Goal: Task Accomplishment & Management: Complete application form

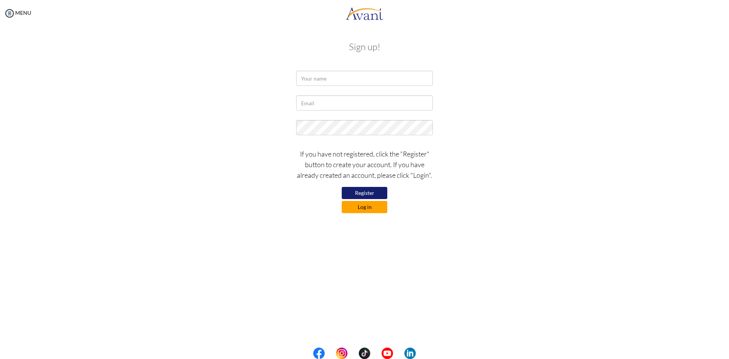
click at [369, 210] on button "Log in" at bounding box center [365, 207] width 46 height 12
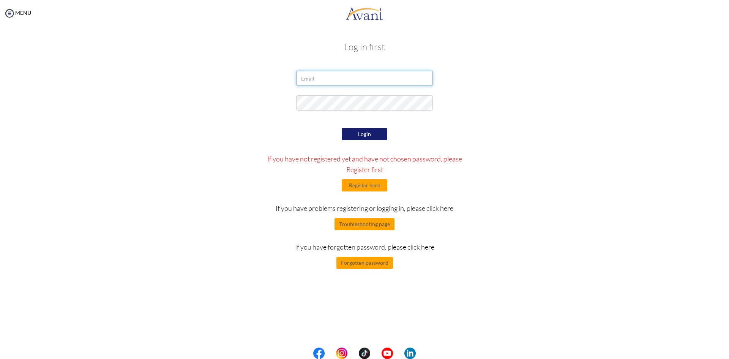
click at [345, 74] on input "email" at bounding box center [364, 78] width 137 height 15
type input "jodi.grant93@yahoo.com"
click at [362, 134] on button "Login" at bounding box center [365, 134] width 46 height 12
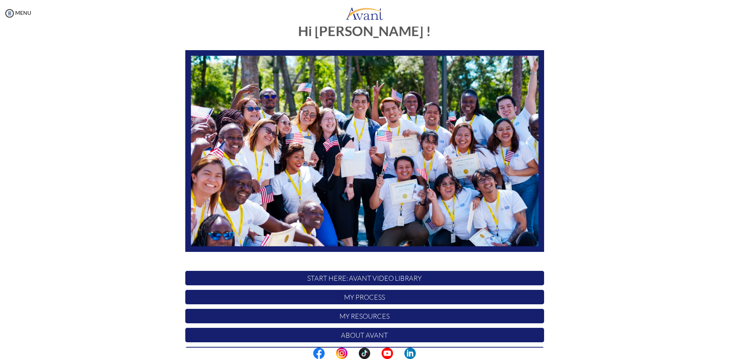
scroll to position [63, 0]
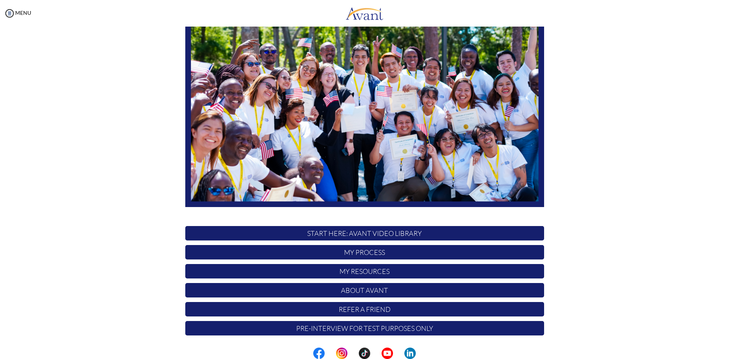
click at [355, 234] on p "START HERE: Avant Video Library" at bounding box center [364, 233] width 359 height 14
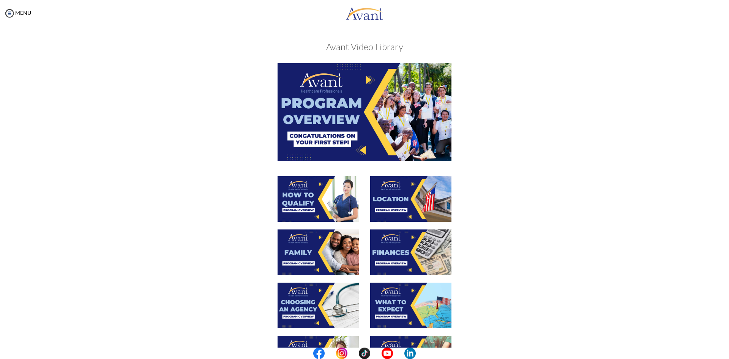
click at [367, 112] on img at bounding box center [365, 112] width 174 height 98
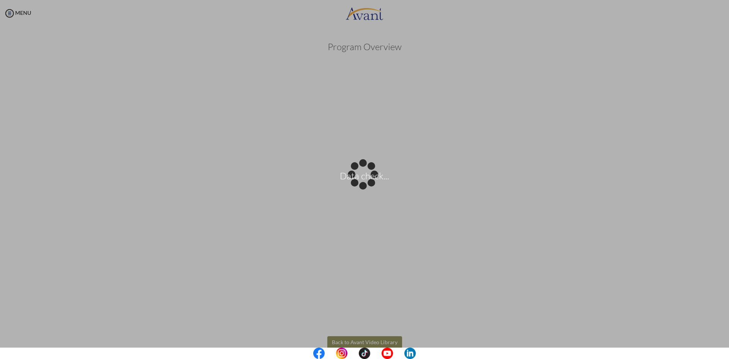
click at [559, 337] on body "Data check... Maintenance break. Please come back in 2 hours. MENU My Status Wh…" at bounding box center [364, 179] width 729 height 359
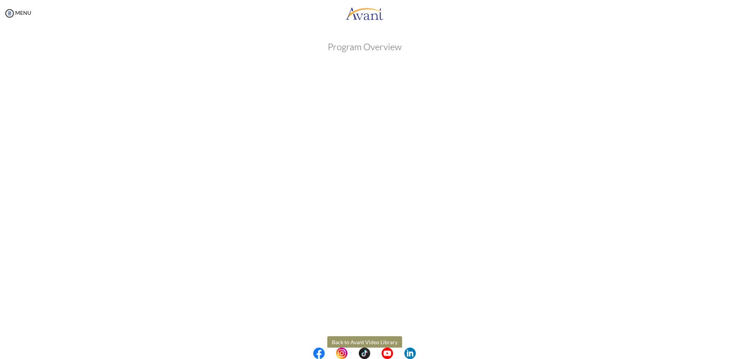
click at [729, 357] on center at bounding box center [364, 353] width 729 height 11
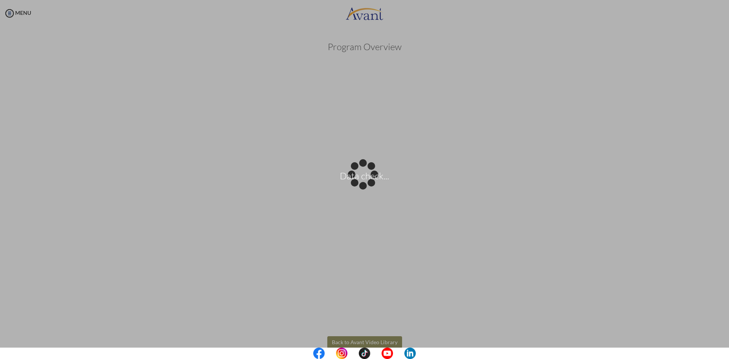
click at [729, 357] on center at bounding box center [364, 353] width 729 height 11
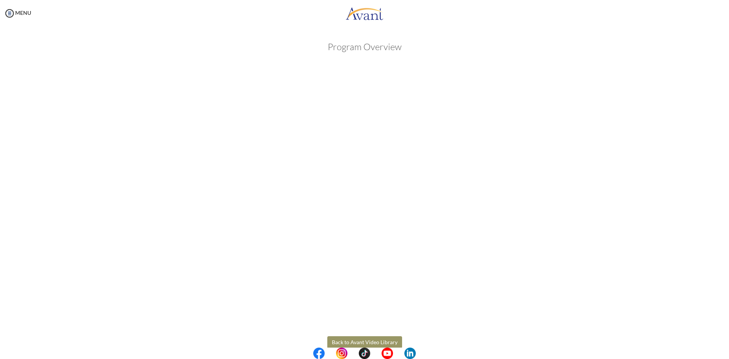
click at [721, 354] on center at bounding box center [364, 353] width 729 height 11
click at [724, 354] on center at bounding box center [364, 353] width 729 height 11
click at [383, 342] on button "Back to Avant Video Library" at bounding box center [364, 342] width 75 height 12
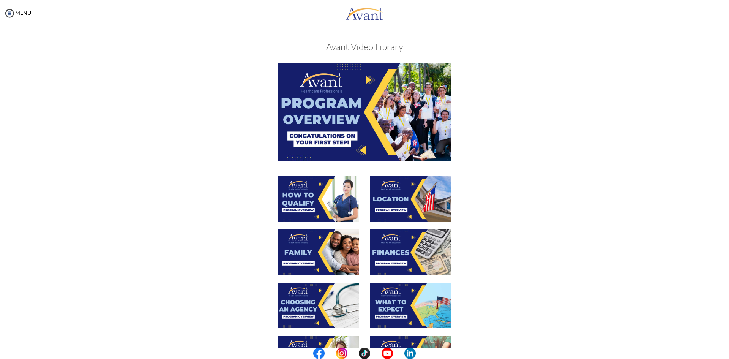
click at [723, 320] on div "My Status What is the next step? We would like you to watch the introductory vi…" at bounding box center [364, 206] width 729 height 359
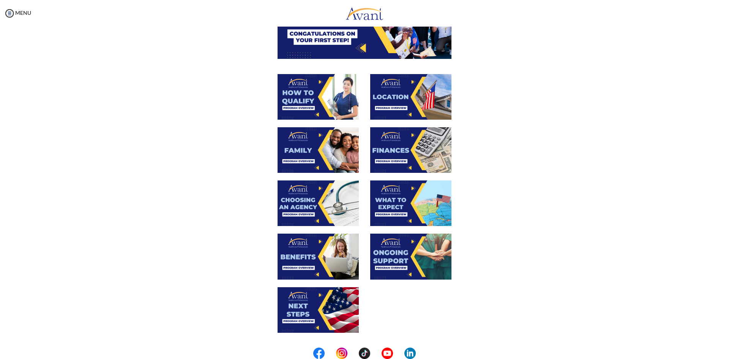
scroll to position [87, 0]
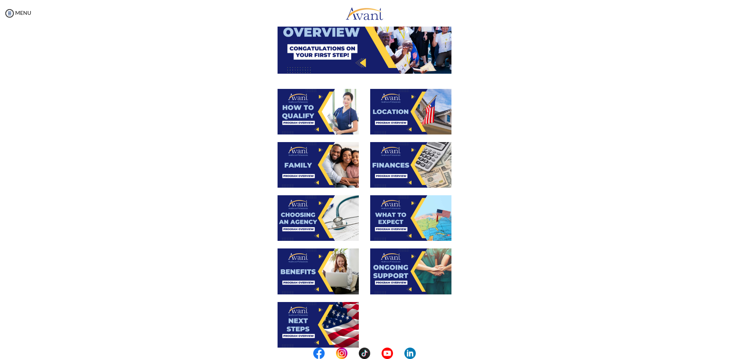
click at [317, 112] on img at bounding box center [318, 112] width 81 height 46
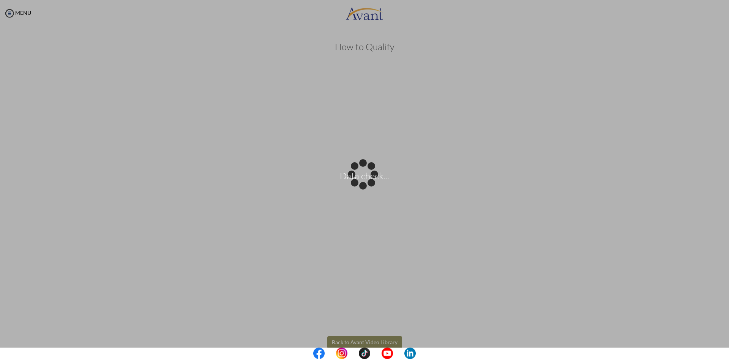
click at [575, 337] on body "Data check... Maintenance break. Please come back in 2 hours. MENU My Status Wh…" at bounding box center [364, 179] width 729 height 359
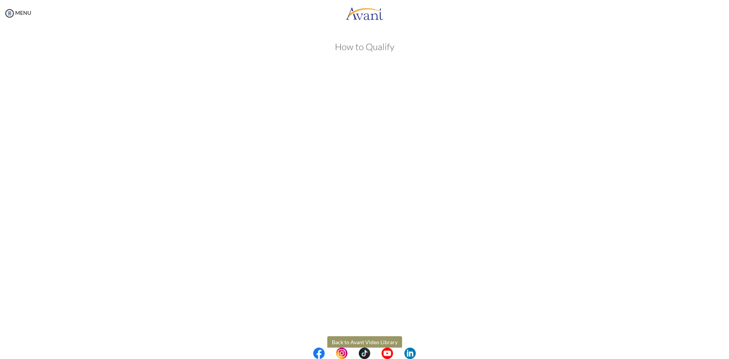
click at [356, 342] on button "Back to Avant Video Library" at bounding box center [364, 342] width 75 height 12
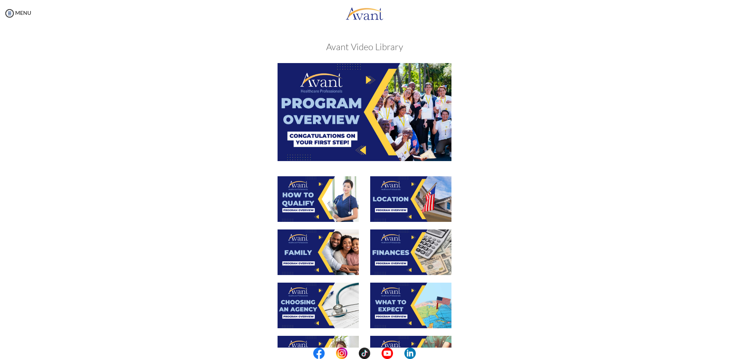
click at [317, 260] on img at bounding box center [318, 252] width 81 height 46
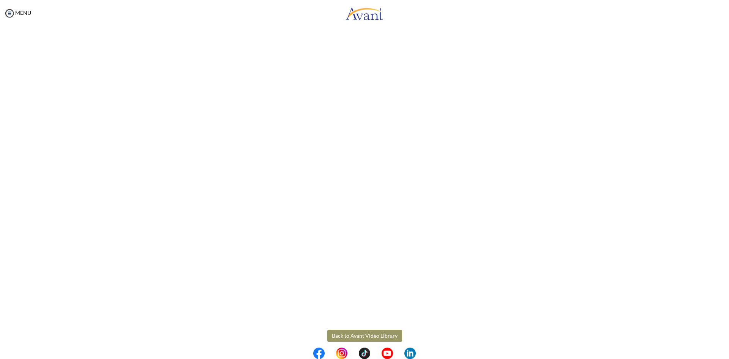
scroll to position [96, 0]
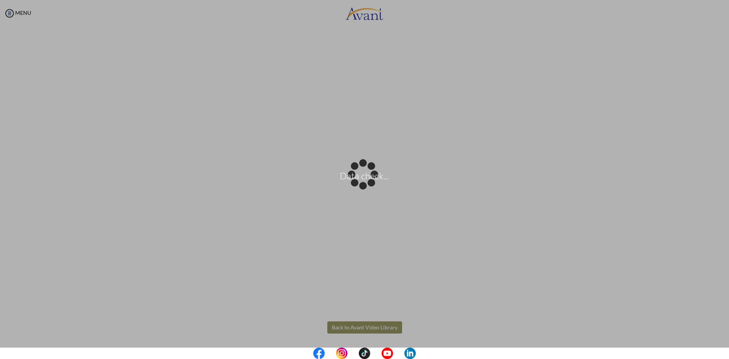
click at [375, 326] on body "Data check... Maintenance break. Please come back in 2 hours. MENU My Status Wh…" at bounding box center [364, 179] width 729 height 359
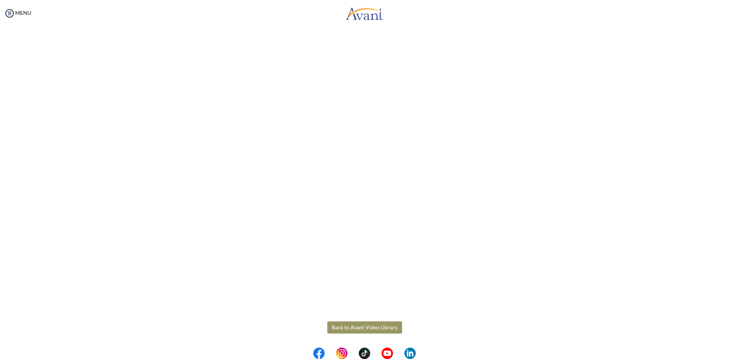
click at [357, 327] on button "Back to Avant Video Library" at bounding box center [364, 327] width 75 height 12
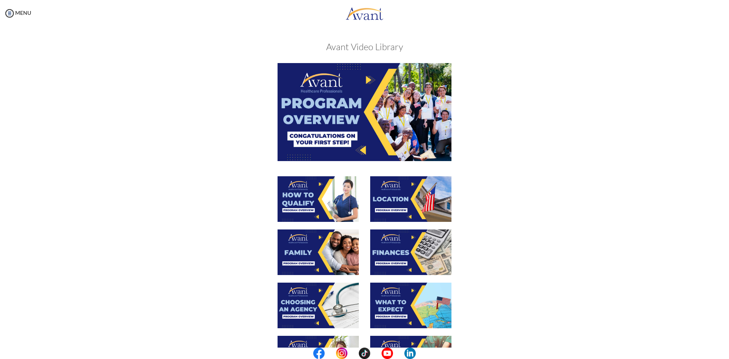
click at [292, 298] on img at bounding box center [318, 306] width 81 height 46
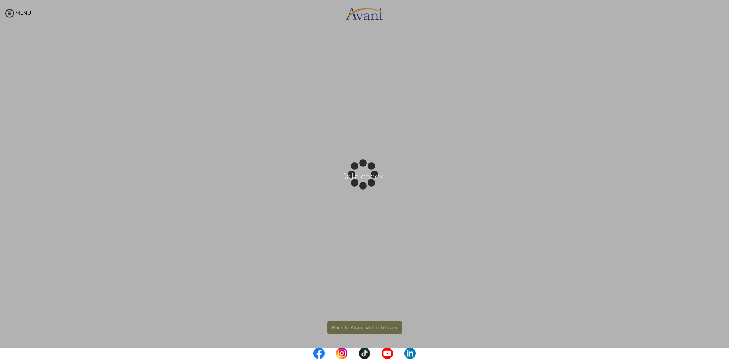
click at [337, 325] on body "Data check... Maintenance break. Please come back in 2 hours. MENU My Status Wh…" at bounding box center [364, 179] width 729 height 359
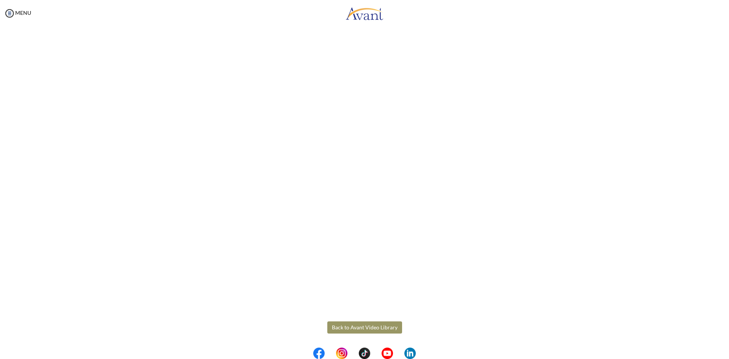
click at [366, 327] on button "Back to Avant Video Library" at bounding box center [364, 327] width 75 height 12
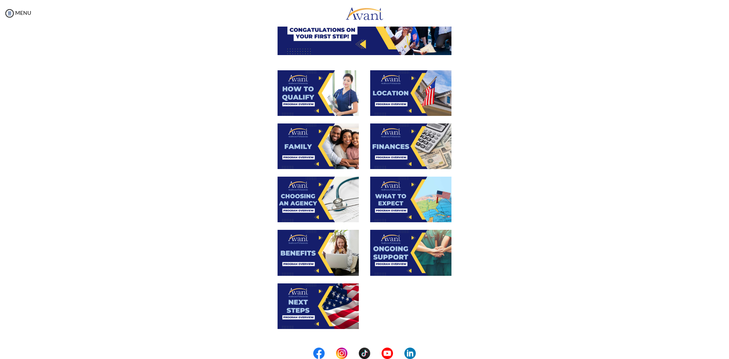
scroll to position [163, 0]
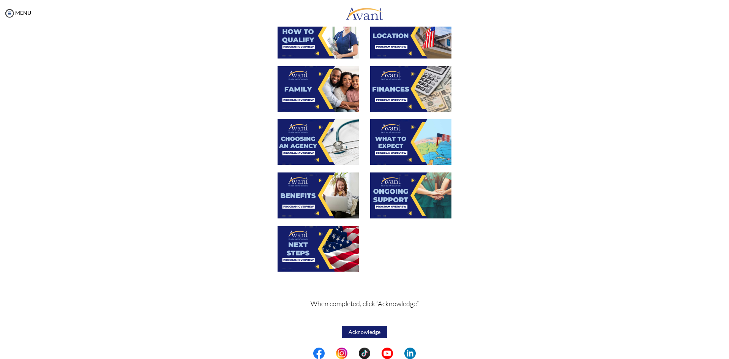
click at [306, 190] on img at bounding box center [318, 195] width 81 height 46
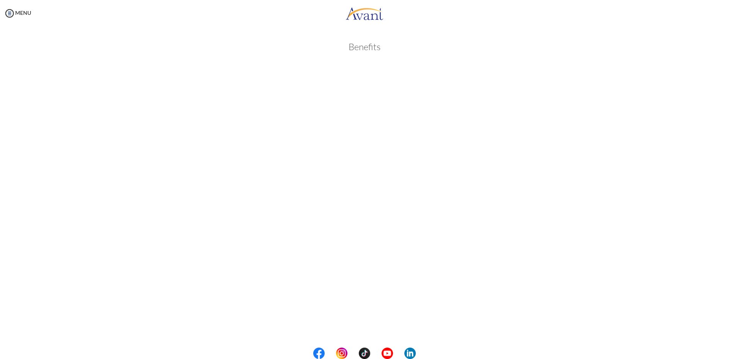
scroll to position [96, 0]
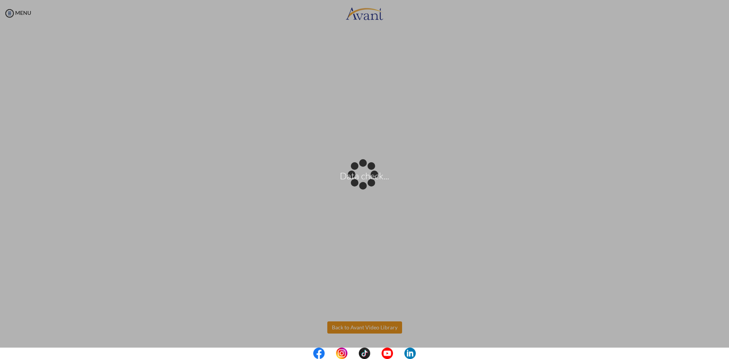
click at [353, 330] on body "Data check... Maintenance break. Please come back in 2 hours. MENU My Status Wh…" at bounding box center [364, 179] width 729 height 359
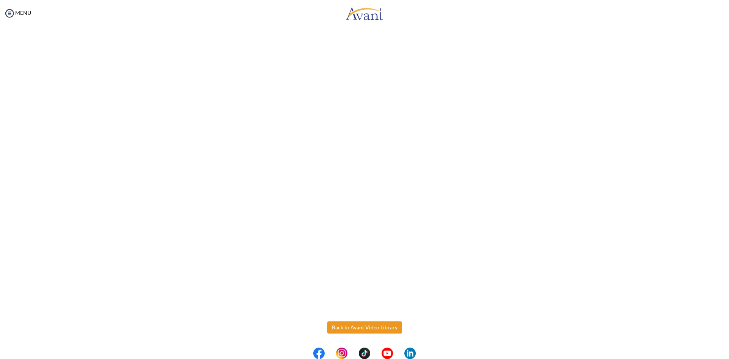
click at [353, 330] on button "Back to Avant Video Library" at bounding box center [364, 327] width 75 height 12
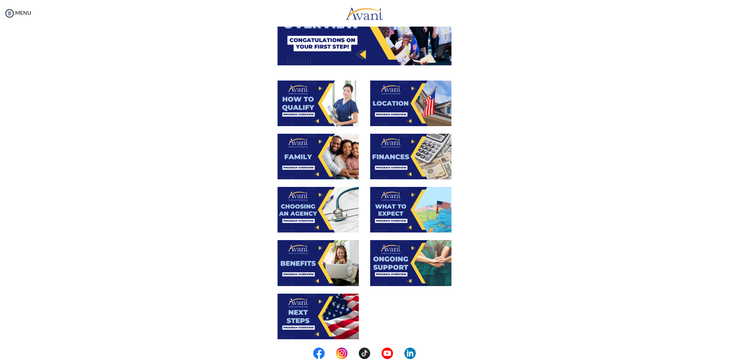
scroll to position [163, 0]
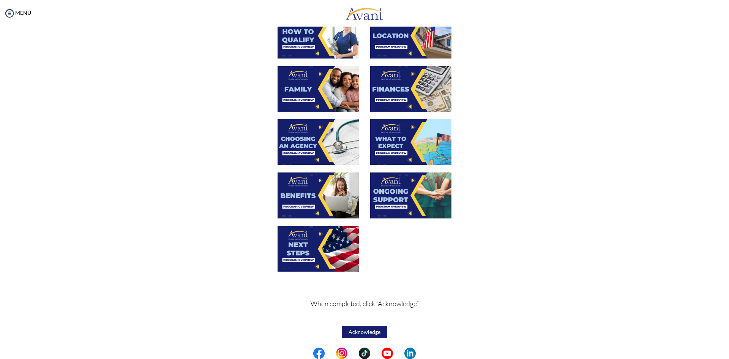
click at [300, 251] on img at bounding box center [318, 249] width 81 height 46
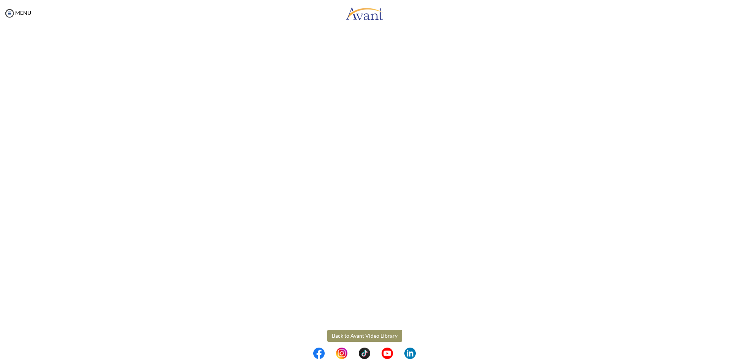
scroll to position [96, 0]
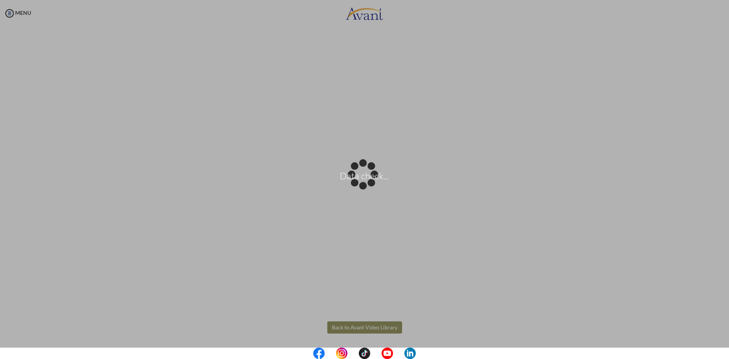
click at [358, 327] on body "Data check... Maintenance break. Please come back in 2 hours. MENU My Status Wh…" at bounding box center [364, 179] width 729 height 359
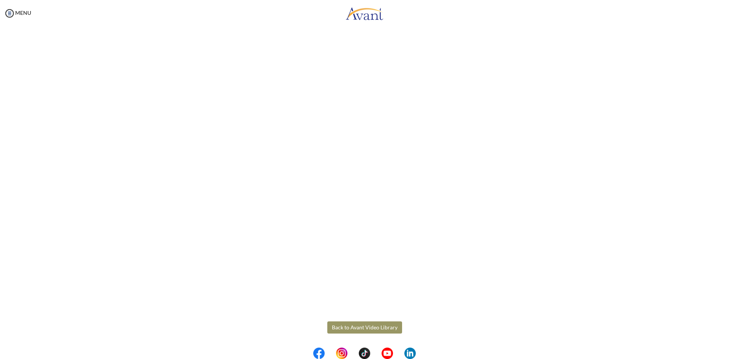
click at [358, 327] on button "Back to Avant Video Library" at bounding box center [364, 327] width 75 height 12
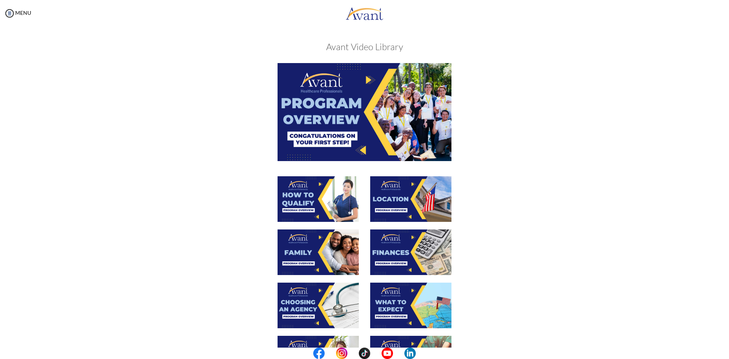
click at [413, 196] on img at bounding box center [410, 199] width 81 height 46
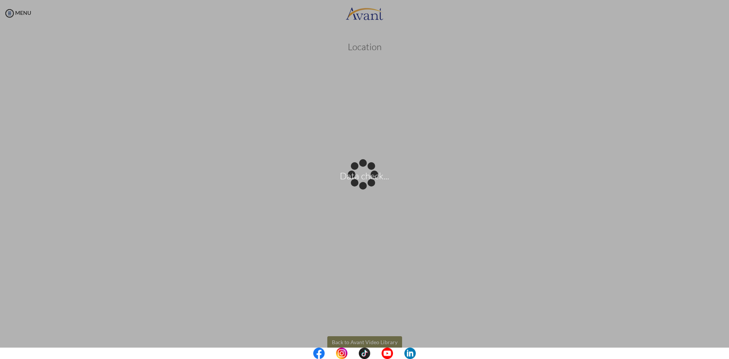
click at [343, 339] on body "Data check... Maintenance break. Please come back in 2 hours. MENU My Status Wh…" at bounding box center [364, 179] width 729 height 359
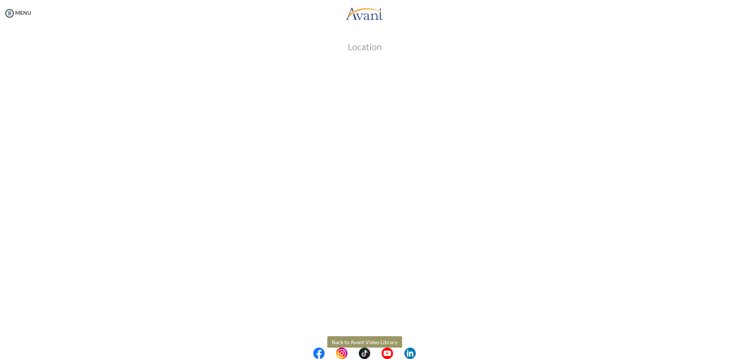
click at [343, 339] on button "Back to Avant Video Library" at bounding box center [364, 342] width 75 height 12
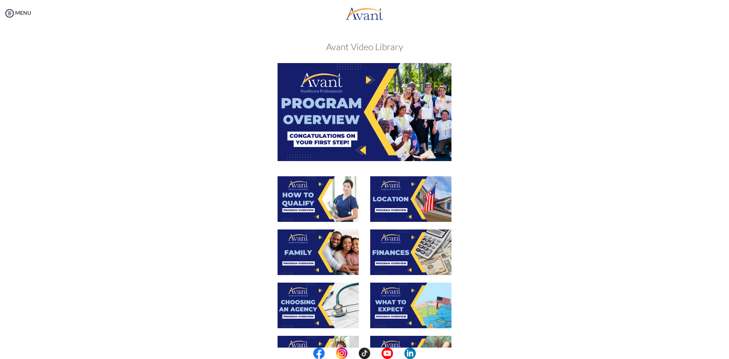
click at [411, 244] on img at bounding box center [410, 252] width 81 height 46
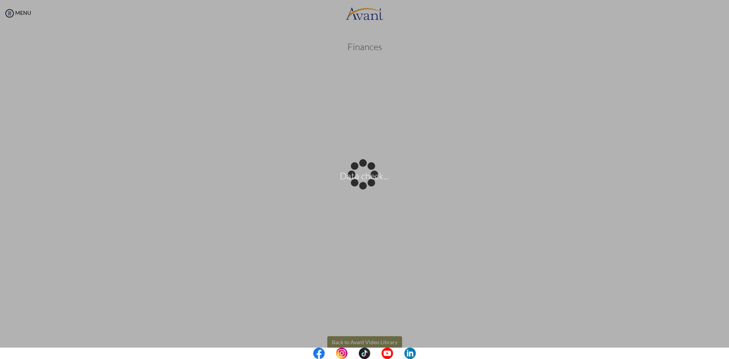
click at [340, 340] on body "Data check... Maintenance break. Please come back in 2 hours. MENU My Status Wh…" at bounding box center [364, 179] width 729 height 359
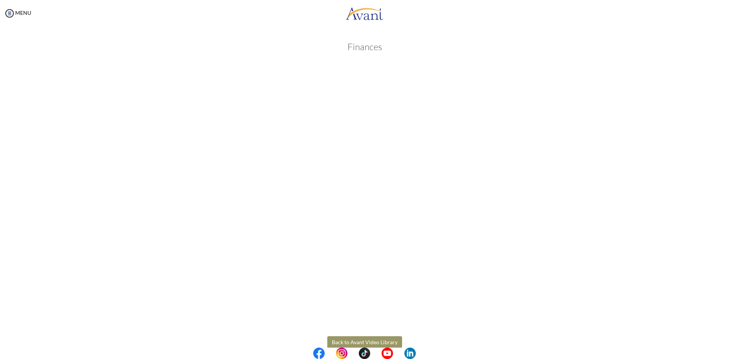
click at [340, 340] on button "Back to Avant Video Library" at bounding box center [364, 342] width 75 height 12
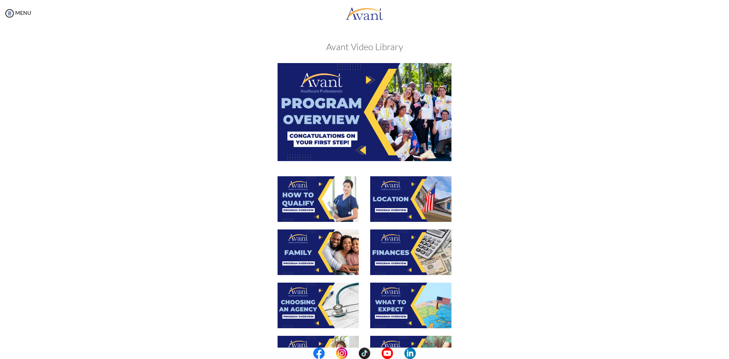
click at [418, 301] on img at bounding box center [410, 306] width 81 height 46
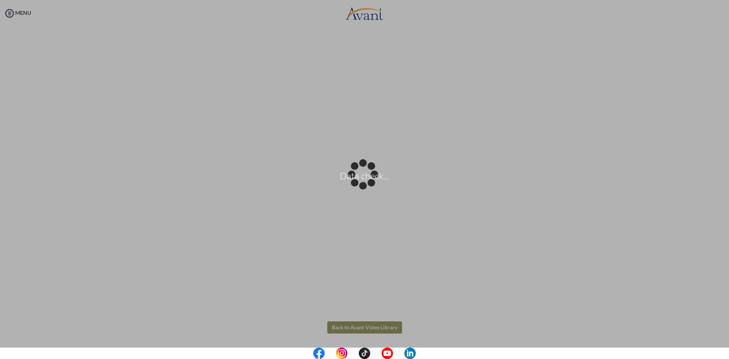
click at [359, 329] on body "Data check... Maintenance break. Please come back in 2 hours. MENU My Status Wh…" at bounding box center [364, 179] width 729 height 359
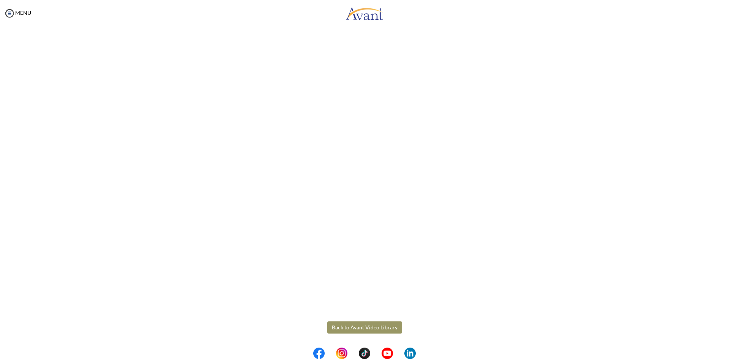
click at [359, 329] on button "Back to Avant Video Library" at bounding box center [364, 327] width 75 height 12
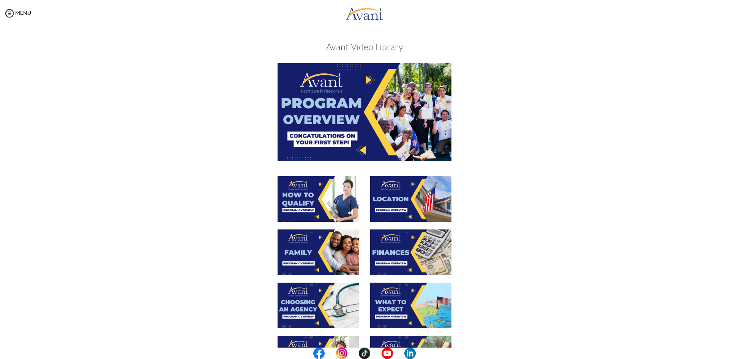
scroll to position [163, 0]
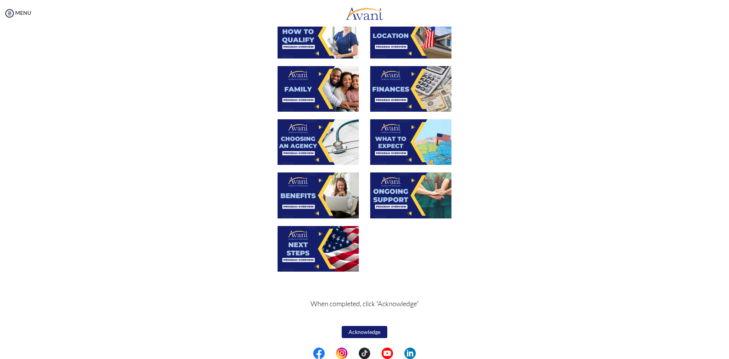
click at [395, 187] on img at bounding box center [410, 195] width 81 height 46
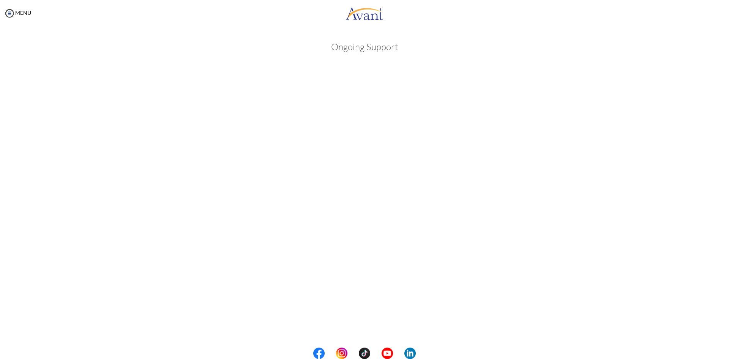
scroll to position [96, 0]
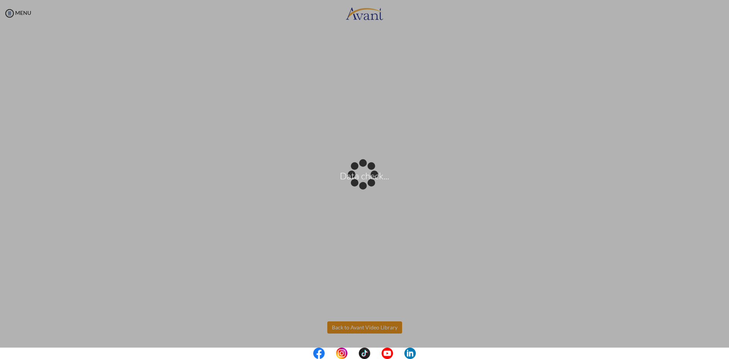
click at [345, 330] on body "Data check... Maintenance break. Please come back in 2 hours. MENU My Status Wh…" at bounding box center [364, 179] width 729 height 359
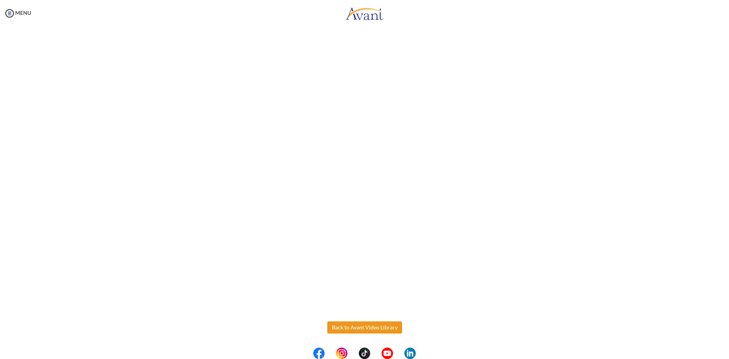
click at [345, 330] on button "Back to Avant Video Library" at bounding box center [364, 327] width 75 height 12
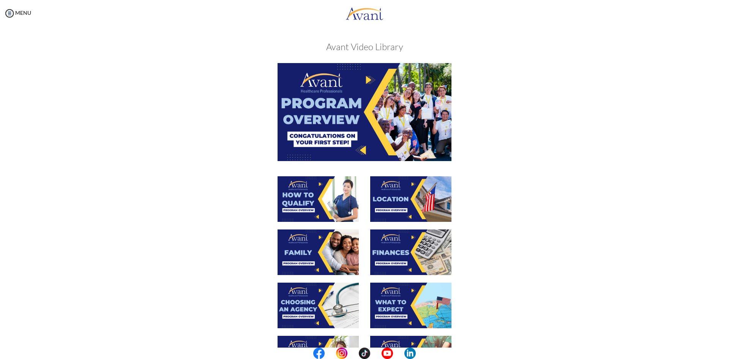
scroll to position [163, 0]
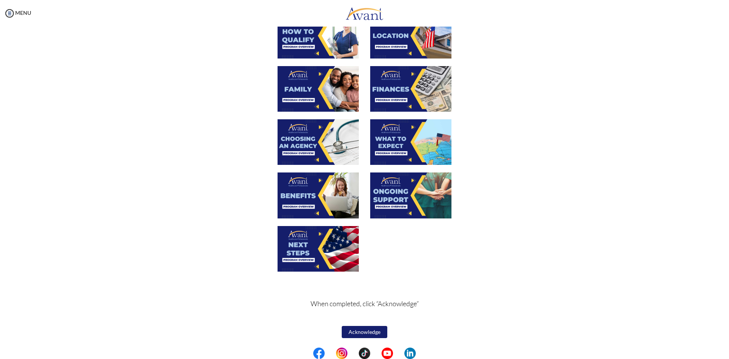
click at [321, 243] on img at bounding box center [318, 249] width 81 height 46
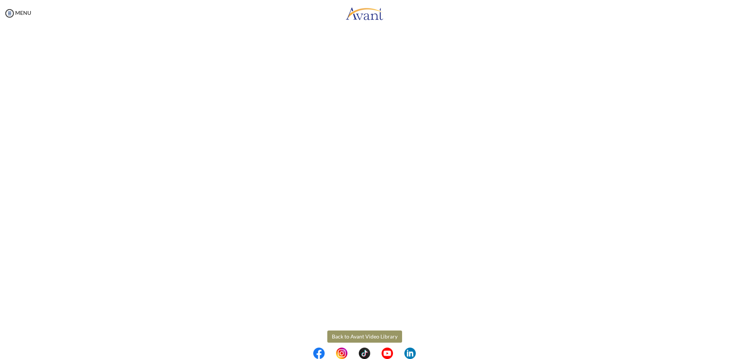
scroll to position [96, 0]
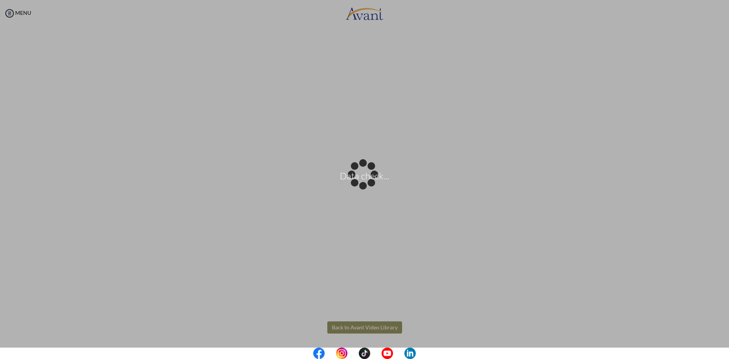
click at [372, 328] on body "Data check... Maintenance break. Please come back in 2 hours. MENU My Status Wh…" at bounding box center [364, 179] width 729 height 359
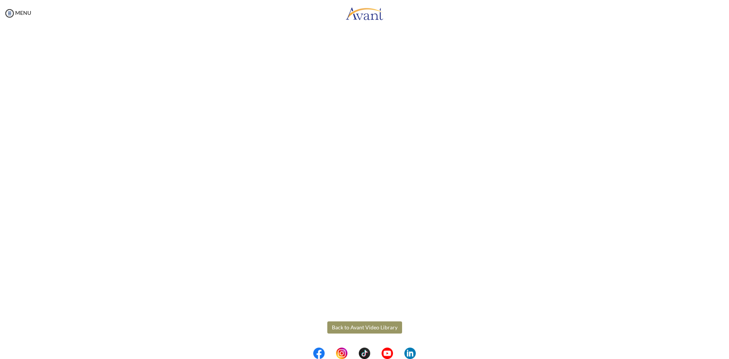
click at [372, 328] on button "Back to Avant Video Library" at bounding box center [364, 327] width 75 height 12
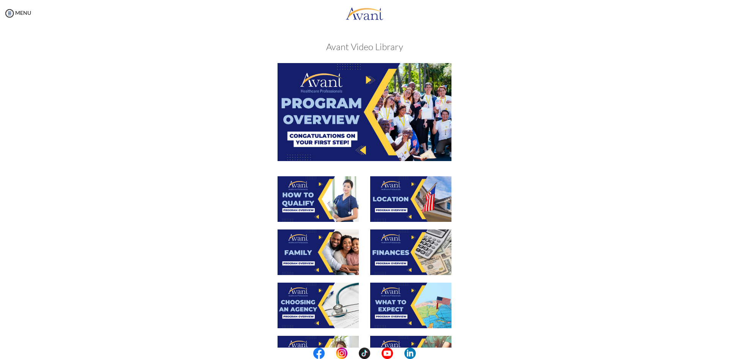
click at [722, 330] on div "My Status What is the next step? We would like you to watch the introductory vi…" at bounding box center [364, 206] width 729 height 359
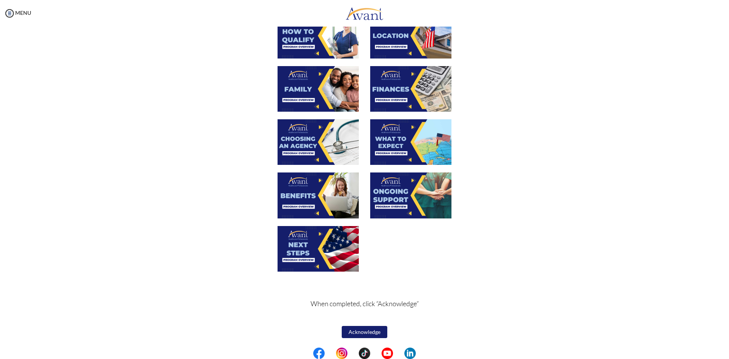
click at [362, 331] on button "Acknowledge" at bounding box center [365, 332] width 46 height 12
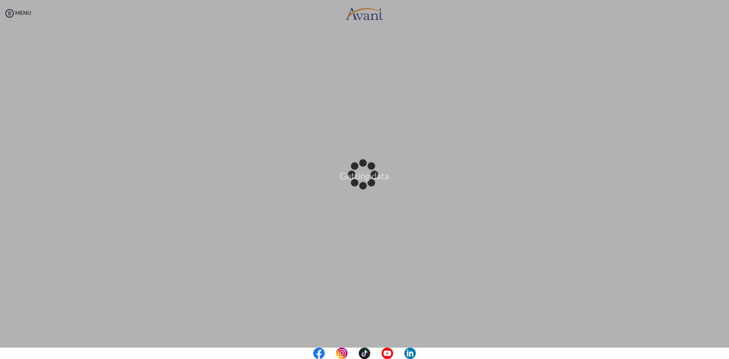
scroll to position [164, 0]
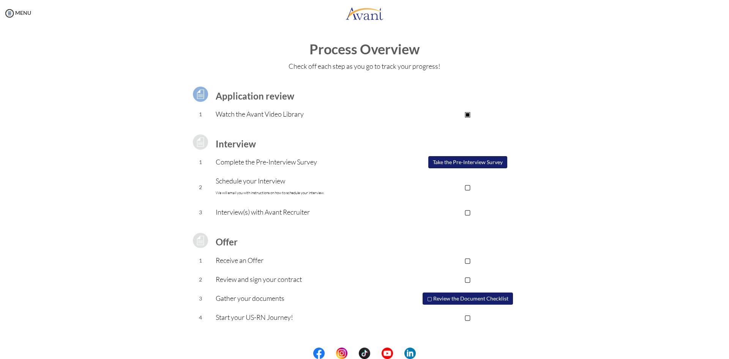
click at [456, 164] on button "Take the Pre-Interview Survey" at bounding box center [468, 162] width 79 height 12
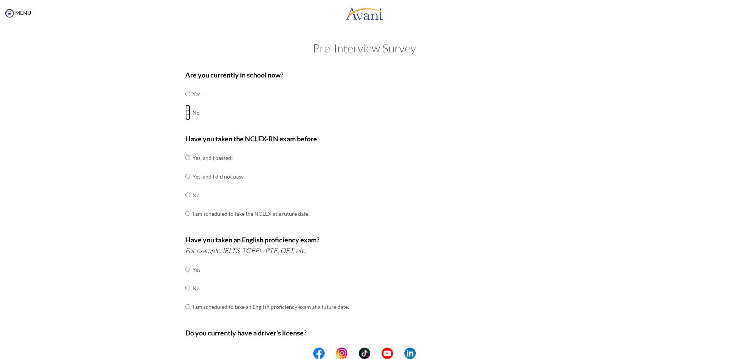
click at [185, 115] on input "radio" at bounding box center [187, 112] width 5 height 15
radio input "true"
click at [187, 176] on input "radio" at bounding box center [187, 176] width 5 height 15
radio input "true"
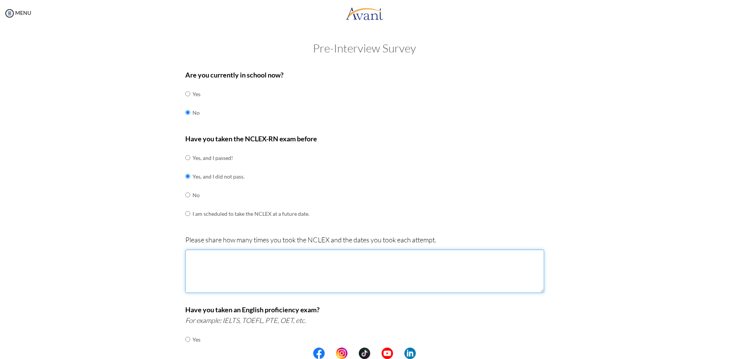
click at [249, 257] on textarea at bounding box center [364, 271] width 359 height 43
type textarea "d"
type textarea "June 15, 2022 December 11, 2024"
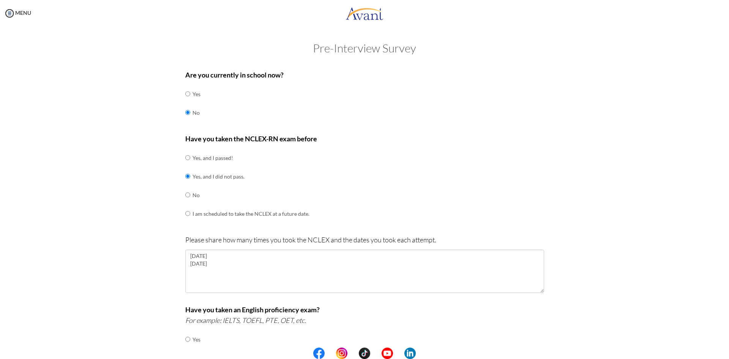
click at [128, 283] on div "Pre-Interview Survey Are you currently in school now? Yes No Have you taken the…" at bounding box center [365, 308] width 714 height 533
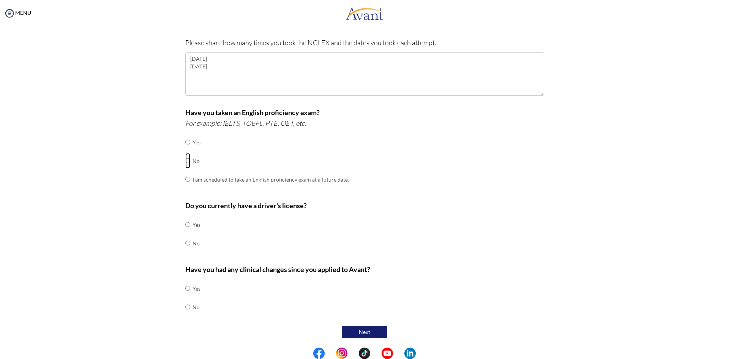
click at [185, 163] on input "radio" at bounding box center [187, 160] width 5 height 15
radio input "true"
click at [186, 226] on input "radio" at bounding box center [187, 224] width 5 height 15
radio input "true"
click at [251, 291] on div "Have you had any clinical changes since you applied to Avant? Yes No" at bounding box center [364, 294] width 359 height 60
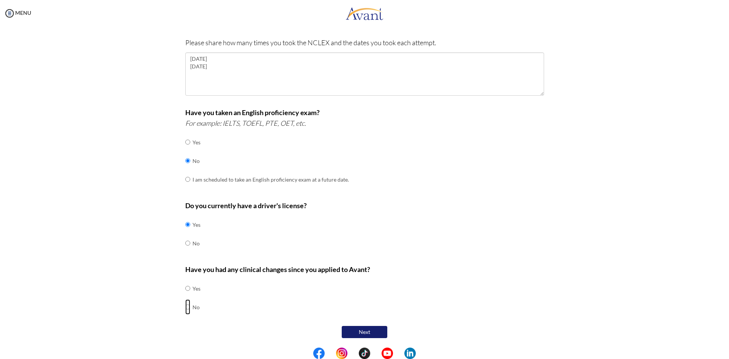
click at [187, 310] on input "radio" at bounding box center [187, 306] width 5 height 15
radio input "true"
click at [405, 272] on p "Have you had any clinical changes since you applied to Avant?" at bounding box center [364, 269] width 359 height 11
click at [365, 332] on button "Next" at bounding box center [365, 332] width 46 height 12
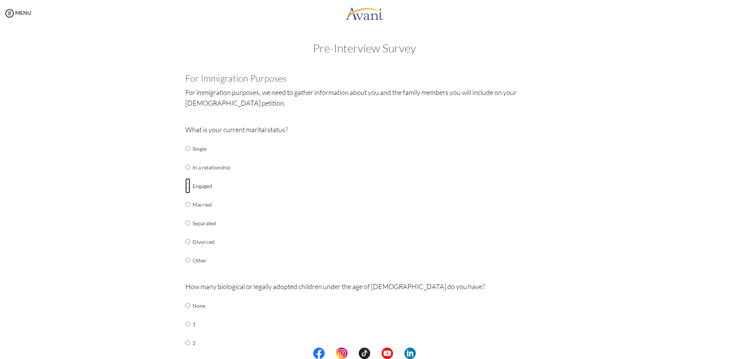
click at [185, 187] on input "radio" at bounding box center [187, 185] width 5 height 15
radio input "true"
click at [516, 266] on div "What is your current marital status? Single In a relationship Engaged Married S…" at bounding box center [364, 200] width 359 height 153
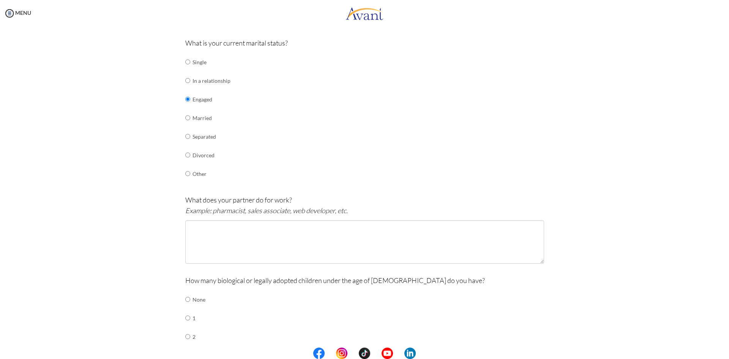
scroll to position [84, 0]
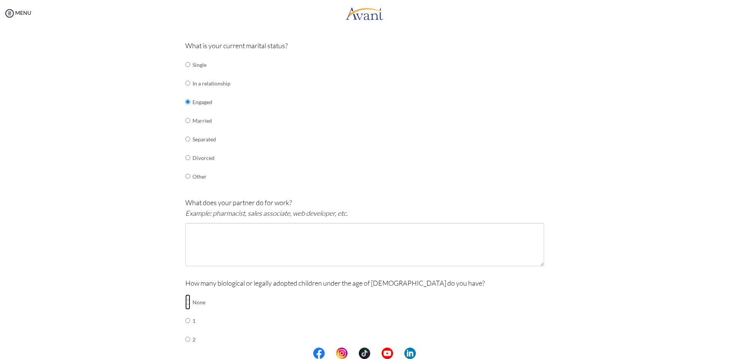
click at [186, 301] on input "radio" at bounding box center [187, 301] width 5 height 15
radio input "true"
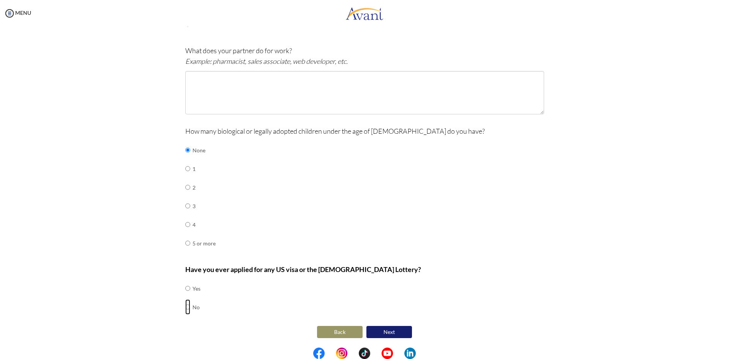
click at [185, 307] on input "radio" at bounding box center [187, 306] width 5 height 15
radio input "true"
click at [378, 191] on div "How many biological or legally adopted children under the age of 21 do you have…" at bounding box center [364, 193] width 359 height 134
click at [256, 82] on textarea at bounding box center [364, 92] width 359 height 43
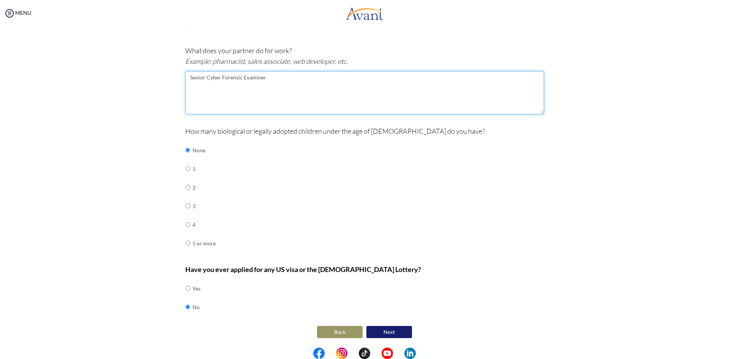
type textarea "Senior Cyber Forensic Examiner"
click at [631, 211] on div "Pre-Interview Survey Are you currently in school now? Yes No Have you taken the…" at bounding box center [365, 92] width 714 height 572
click at [377, 335] on button "Next" at bounding box center [390, 332] width 46 height 12
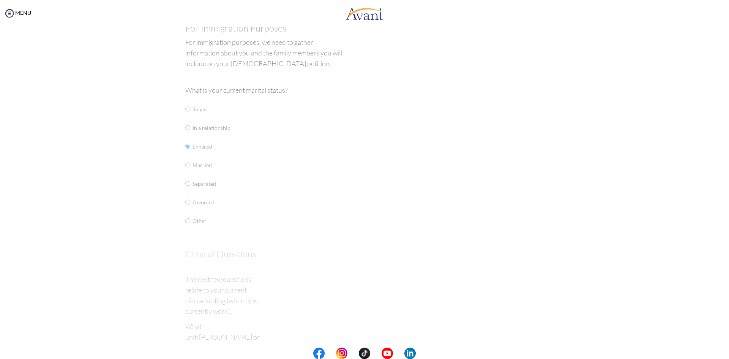
scroll to position [0, 0]
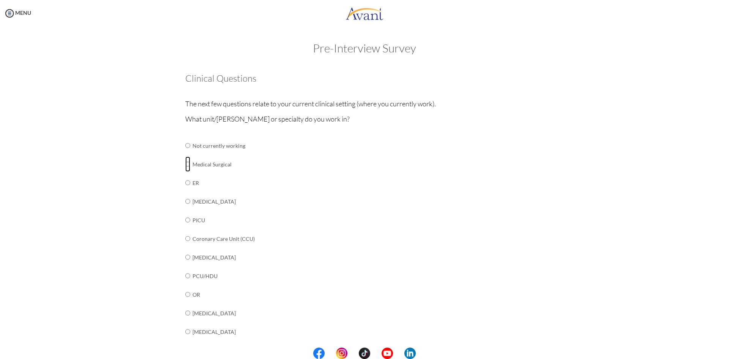
click at [185, 165] on input "radio" at bounding box center [187, 164] width 5 height 15
radio input "true"
click at [185, 200] on input "radio" at bounding box center [187, 201] width 5 height 15
radio input "true"
click at [185, 165] on input "radio" at bounding box center [187, 164] width 5 height 15
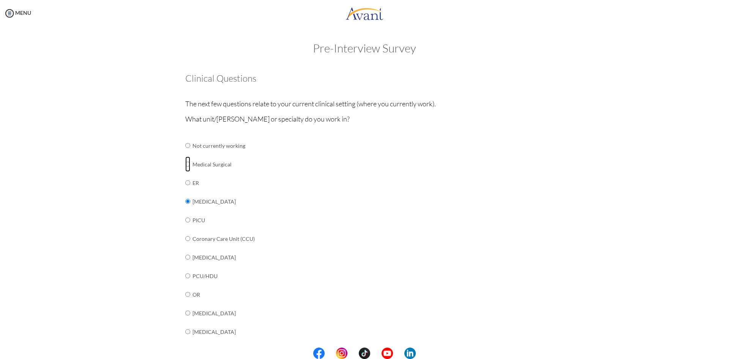
radio input "true"
click at [321, 194] on div "What unit/ward or specialty do you work in? Not currently working Medical Surgi…" at bounding box center [364, 315] width 359 height 403
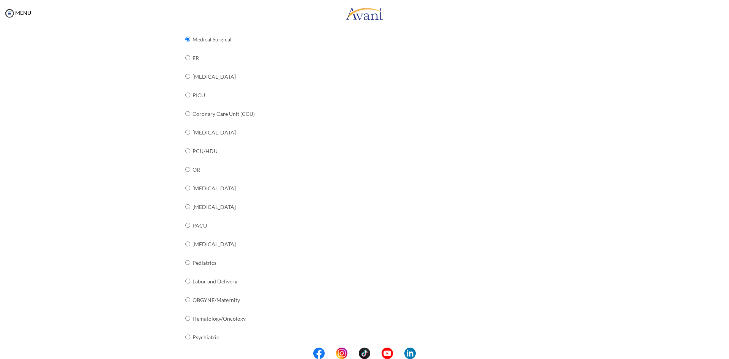
scroll to position [192, 0]
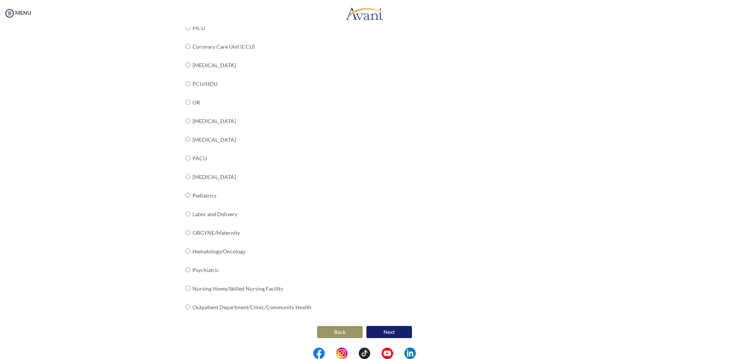
click at [391, 329] on button "Next" at bounding box center [390, 332] width 46 height 12
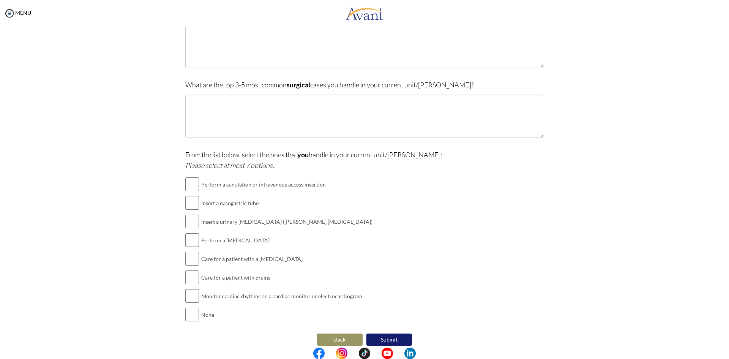
scroll to position [96, 0]
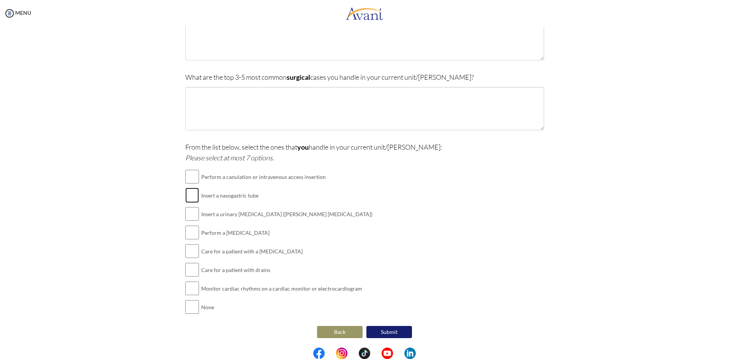
click at [193, 197] on input "checkbox" at bounding box center [192, 195] width 14 height 15
checkbox input "true"
click at [187, 216] on input "checkbox" at bounding box center [192, 213] width 14 height 15
checkbox input "true"
click at [187, 176] on input "checkbox" at bounding box center [192, 176] width 14 height 15
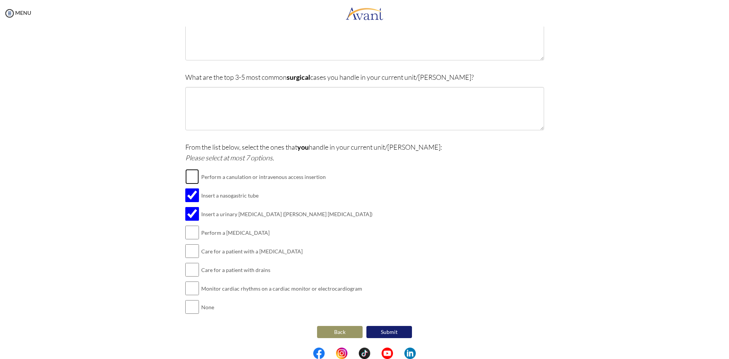
checkbox input "true"
click at [188, 252] on input "checkbox" at bounding box center [192, 251] width 14 height 15
checkbox input "true"
click at [188, 233] on input "checkbox" at bounding box center [192, 232] width 14 height 15
checkbox input "true"
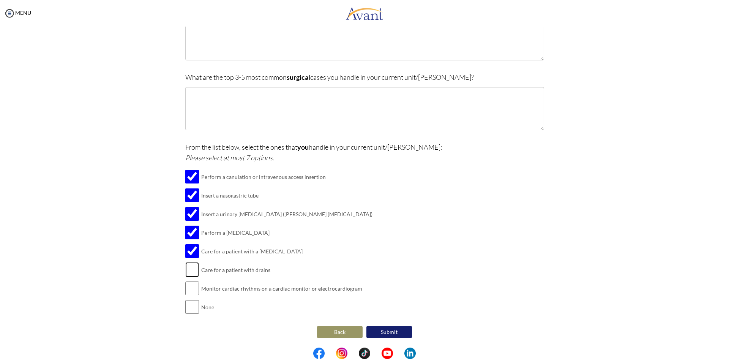
click at [189, 274] on input "checkbox" at bounding box center [192, 269] width 14 height 15
checkbox input "true"
click at [190, 289] on input "checkbox" at bounding box center [192, 288] width 14 height 15
checkbox input "true"
click at [381, 267] on div "From the list below, select the ones that you handle in your current unit/ward:…" at bounding box center [364, 233] width 359 height 182
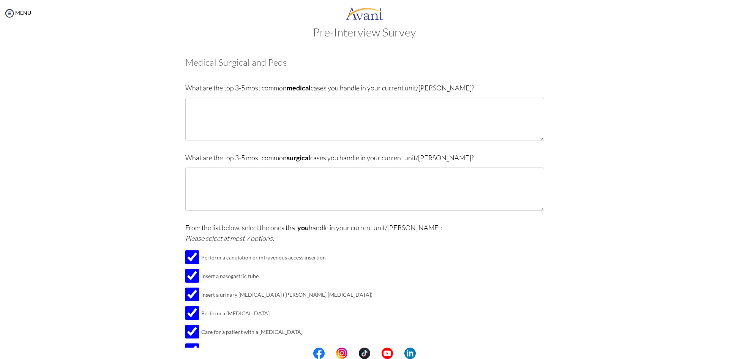
scroll to position [5, 0]
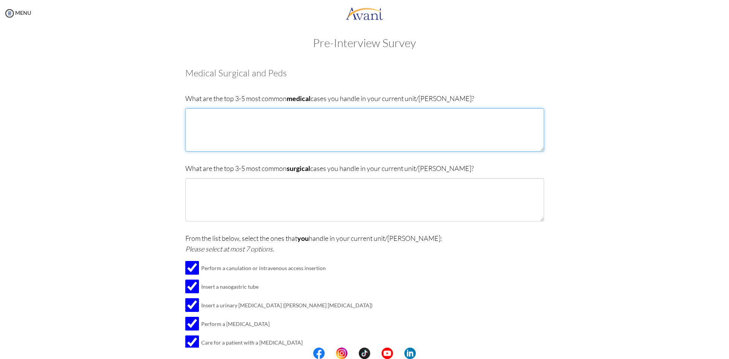
click at [314, 119] on textarea at bounding box center [364, 129] width 359 height 43
click at [213, 129] on textarea "Congestive Heart Failure Stroke Kidney Failue Rhematoid" at bounding box center [364, 129] width 359 height 43
click at [215, 129] on textarea "Congestive Heart Failure Stroke Kidney Failue Rhematoid" at bounding box center [364, 129] width 359 height 43
click at [195, 138] on textarea "Congestive Heart Failure Stroke Kidney Failure Rhematoid" at bounding box center [364, 129] width 359 height 43
click at [222, 133] on textarea "Congestive Heart Failure Stroke Kidney Failure Rheumatoid" at bounding box center [364, 129] width 359 height 43
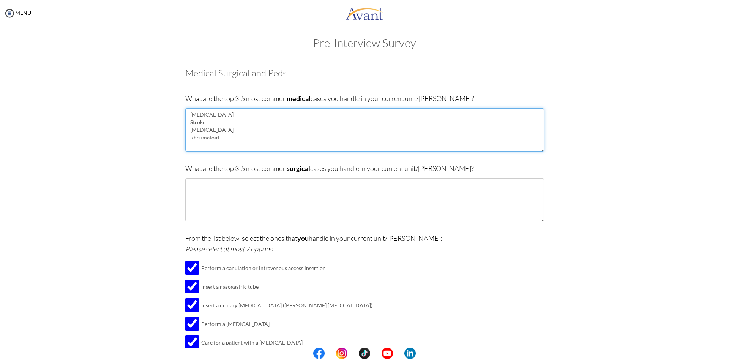
click at [215, 141] on textarea "Congestive Heart Failure Stroke Kidney Failure Rheumatoid" at bounding box center [364, 129] width 359 height 43
click at [215, 143] on textarea "Congestive Heart Failure Stroke Kidney Failure Rheumatoid Arthritis Bowel Obstt…" at bounding box center [364, 129] width 359 height 43
type textarea "Congestive Heart Failure Stroke Kidney Failure Rheumatoid Arthritis Bowel Obstr…"
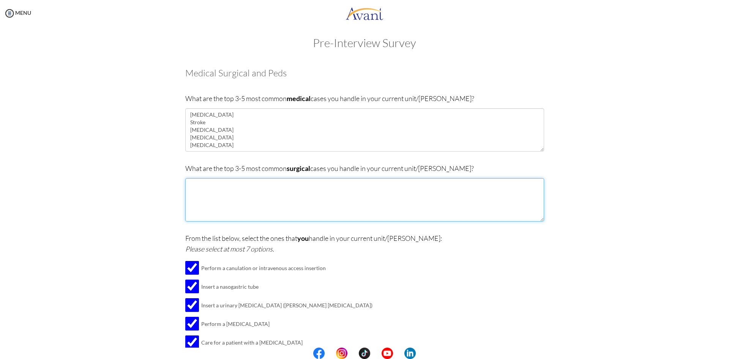
click at [200, 188] on textarea at bounding box center [364, 199] width 359 height 43
type textarea "Hip Replacement Cholecystectomy CABG Hysterectomy Thyroidectomy"
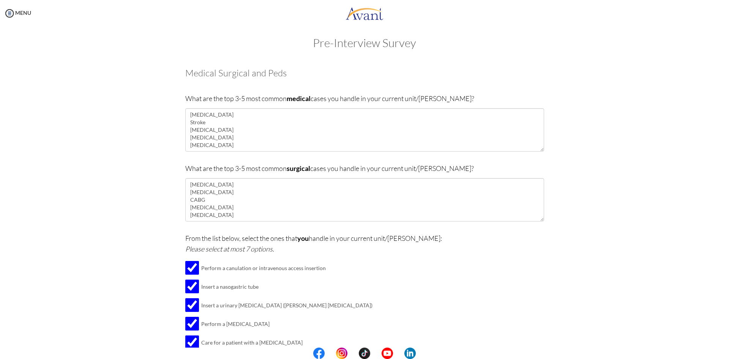
click at [466, 255] on div "From the list below, select the ones that you handle in your current unit/ward:…" at bounding box center [364, 324] width 359 height 182
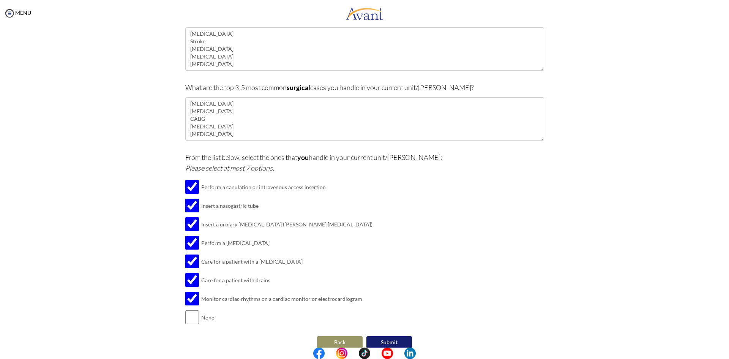
scroll to position [96, 0]
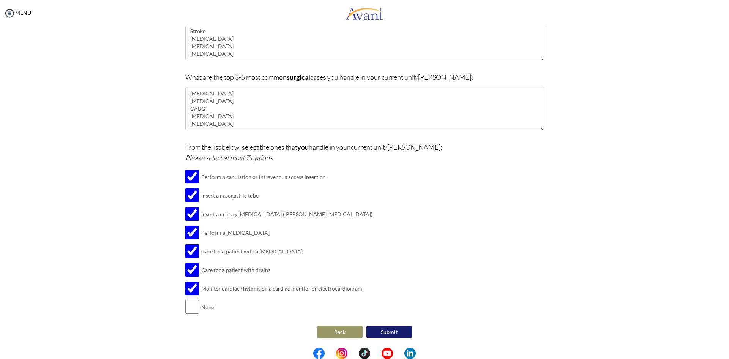
click at [380, 332] on button "Submit" at bounding box center [390, 332] width 46 height 12
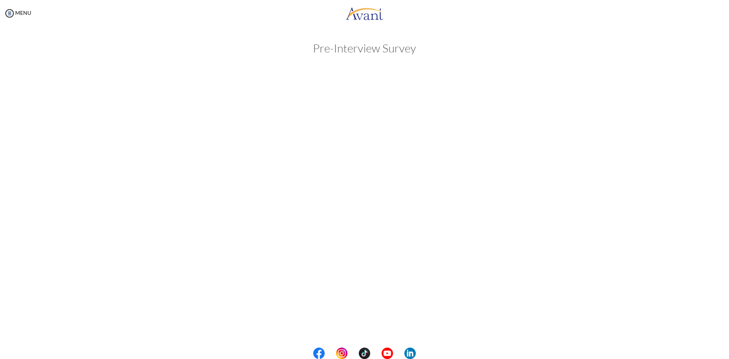
scroll to position [0, 0]
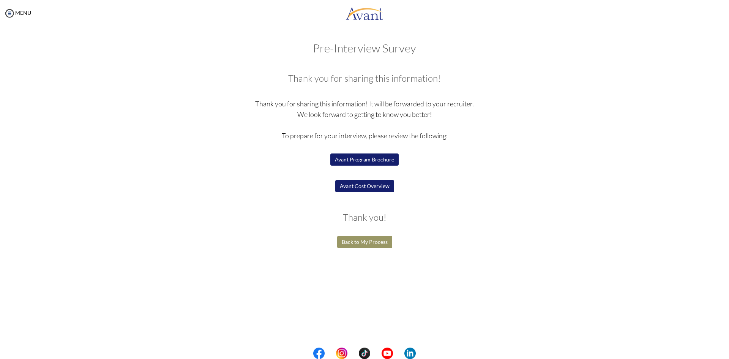
click at [359, 157] on button "Avant Program Brochure" at bounding box center [365, 159] width 68 height 12
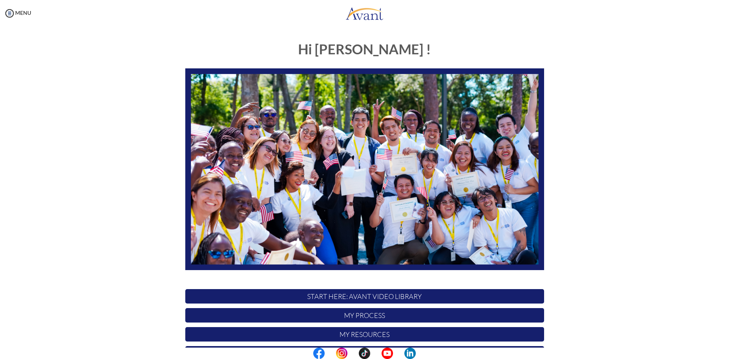
scroll to position [63, 0]
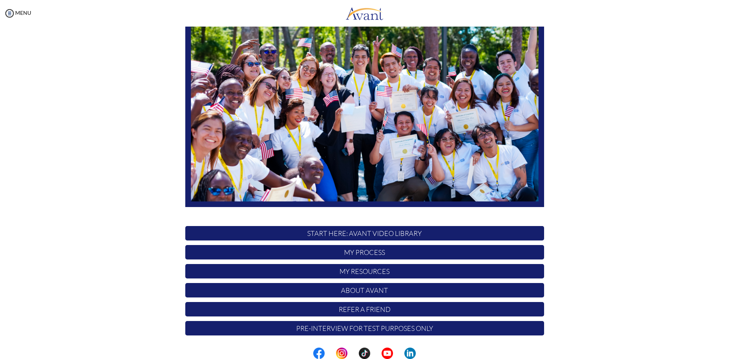
click at [343, 253] on p "My Process" at bounding box center [364, 252] width 359 height 14
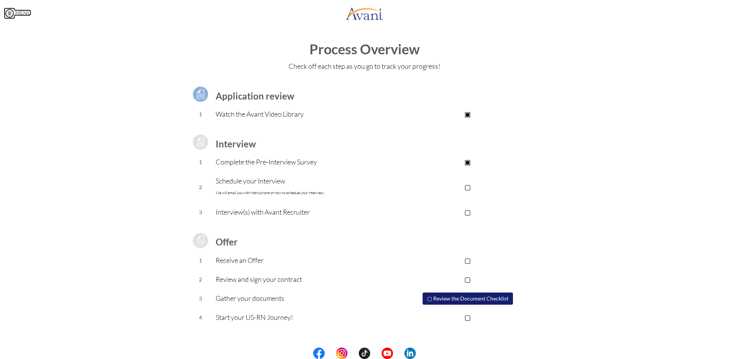
click at [22, 13] on link "MENU" at bounding box center [17, 12] width 27 height 6
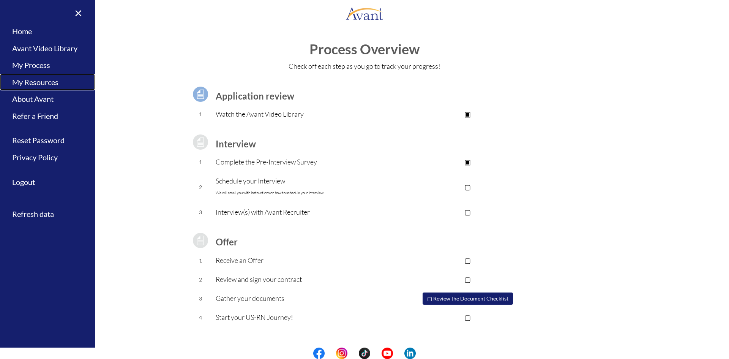
click at [21, 81] on link "My Resources" at bounding box center [47, 82] width 95 height 17
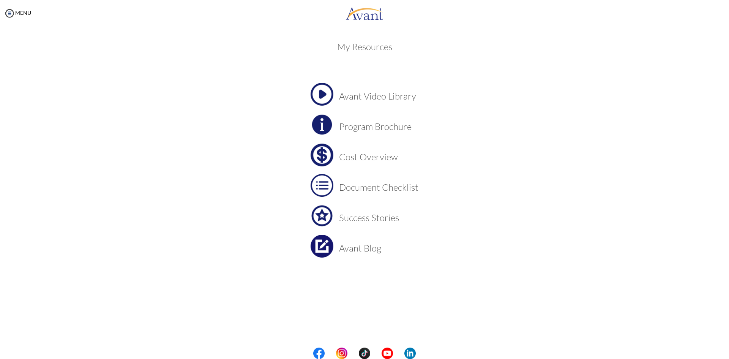
click at [328, 158] on img at bounding box center [322, 155] width 23 height 23
click at [322, 181] on img at bounding box center [322, 185] width 23 height 23
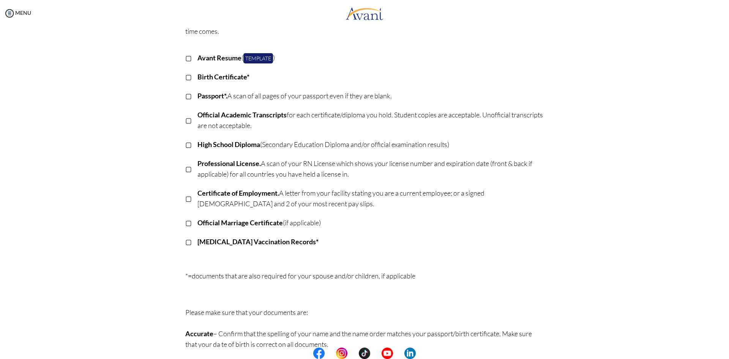
scroll to position [63, 0]
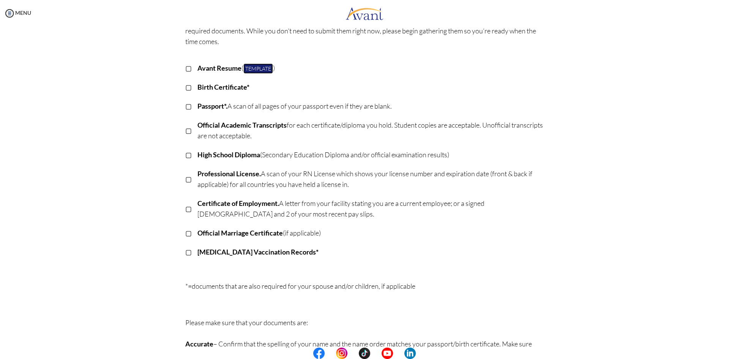
click at [250, 66] on link "Template" at bounding box center [259, 68] width 30 height 10
